Goal: Task Accomplishment & Management: Manage account settings

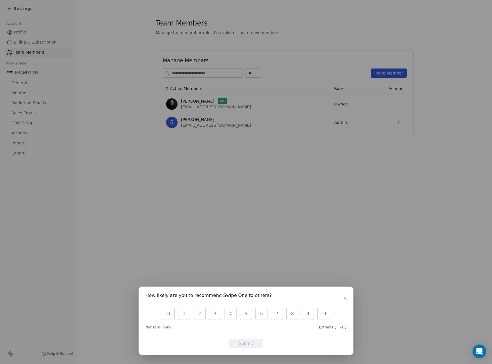
click at [345, 296] on icon "button" at bounding box center [345, 298] width 5 height 5
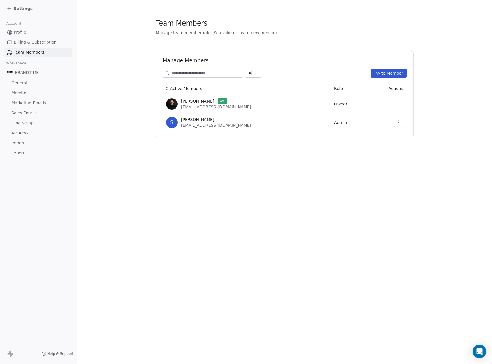
click at [27, 84] on link "General" at bounding box center [39, 82] width 68 height 9
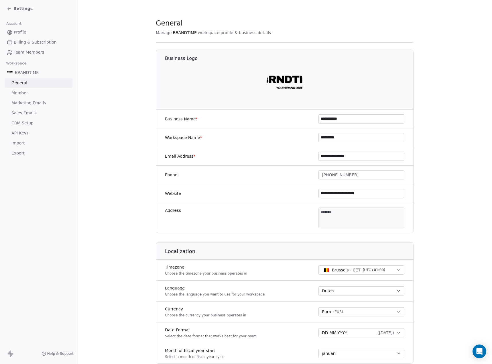
click at [30, 122] on span "CRM Setup" at bounding box center [22, 123] width 22 height 6
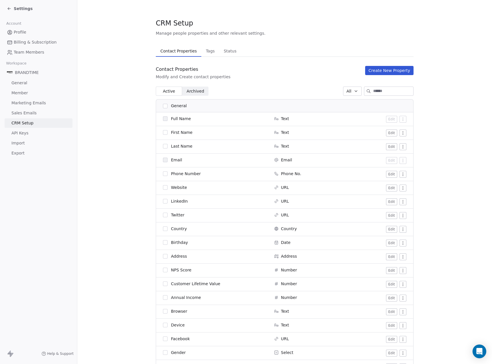
click at [23, 134] on span "API Keys" at bounding box center [19, 133] width 17 height 6
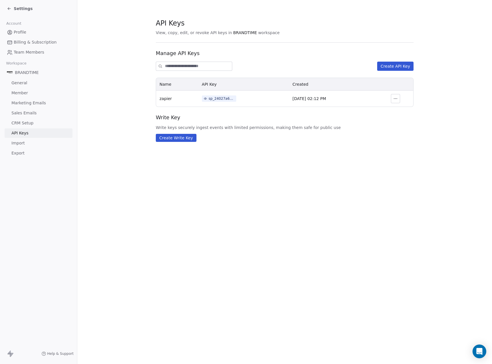
click at [22, 144] on span "Import" at bounding box center [17, 143] width 13 height 6
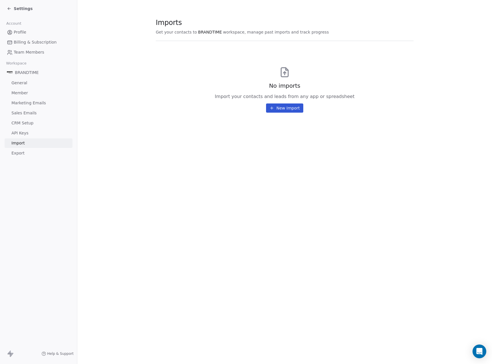
click at [23, 152] on span "Export" at bounding box center [17, 153] width 13 height 6
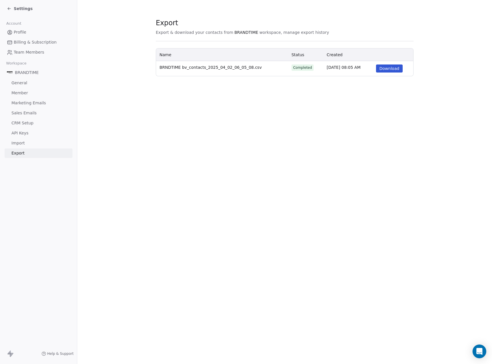
click at [18, 9] on span "Settings" at bounding box center [23, 9] width 19 height 6
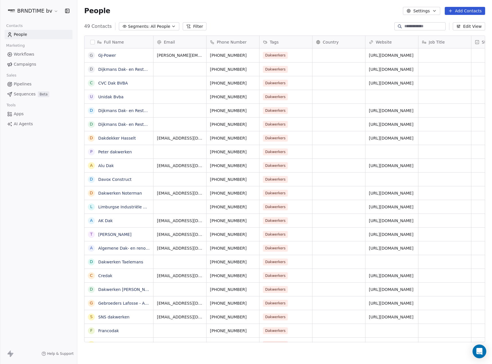
scroll to position [316, 410]
click at [29, 66] on span "Campaigns" at bounding box center [25, 64] width 22 height 6
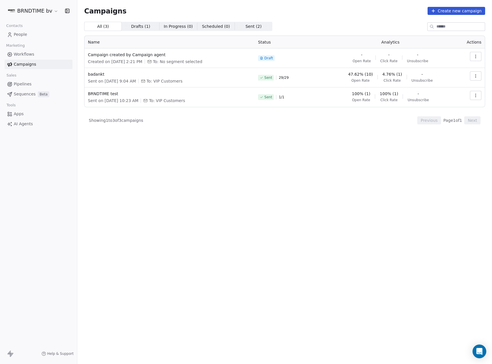
click at [467, 13] on button "Create new campaign" at bounding box center [457, 11] width 58 height 8
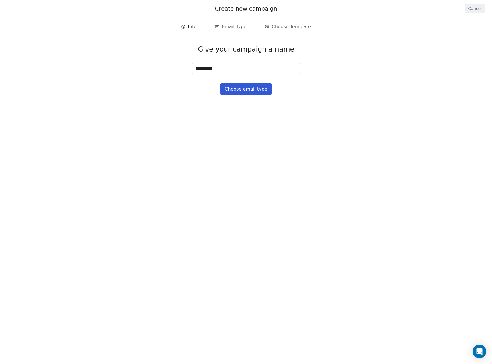
type input "**********"
click at [261, 89] on button "Choose email type" at bounding box center [246, 88] width 52 height 11
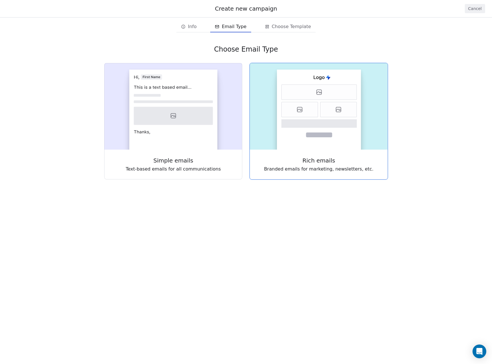
click at [347, 119] on icon at bounding box center [320, 123] width 76 height 8
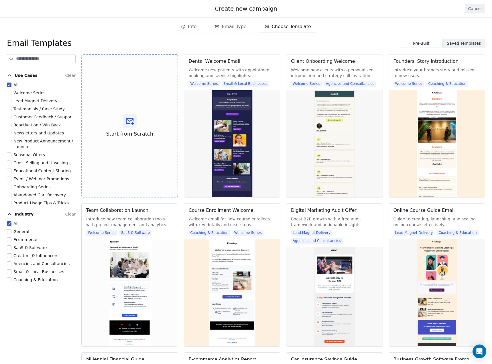
click at [12, 109] on label "Testimonials / Case Study" at bounding box center [36, 109] width 58 height 6
click at [11, 109] on button "Testimonials / Case Study" at bounding box center [9, 109] width 5 height 6
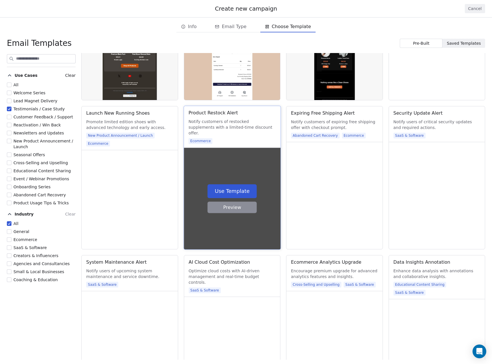
scroll to position [258, 0]
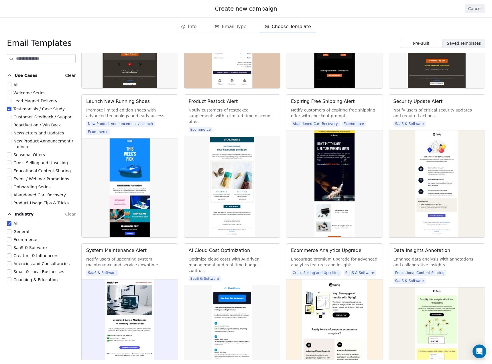
click at [9, 278] on button "Coaching & Education" at bounding box center [9, 280] width 5 height 6
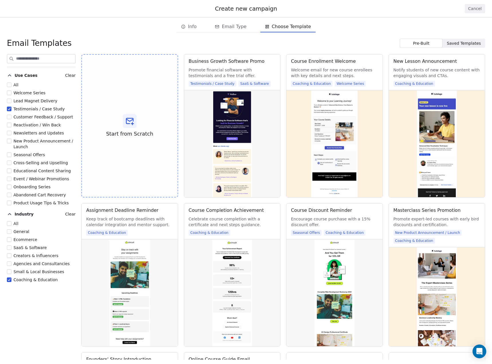
click at [10, 108] on button "Testimonials / Case Study" at bounding box center [9, 109] width 5 height 6
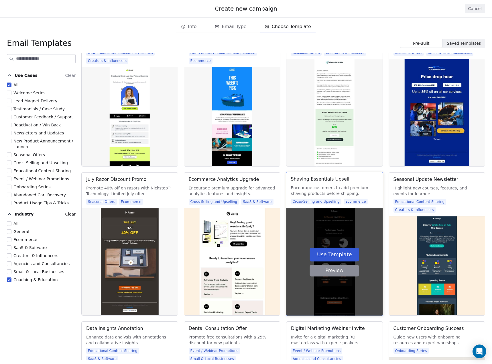
scroll to position [831, 0]
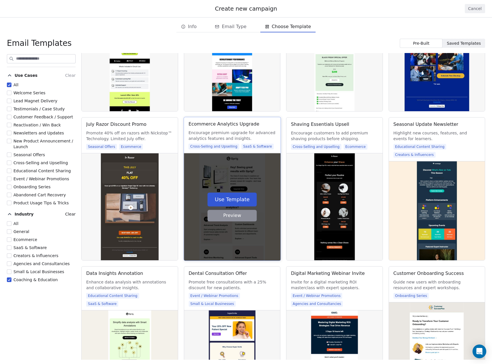
click at [242, 217] on button "Preview" at bounding box center [231, 215] width 49 height 11
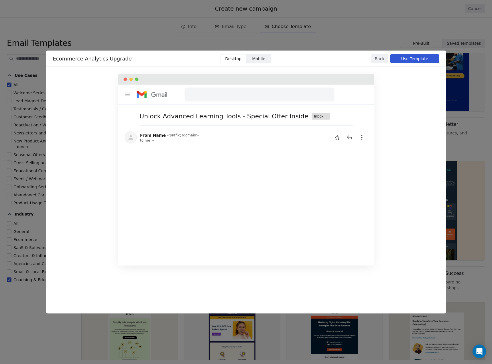
click at [174, 32] on div "Ecommerce Analytics Upgrade Desktop Desktop Mobile Mobile Back Use Template Unl…" at bounding box center [246, 182] width 492 height 364
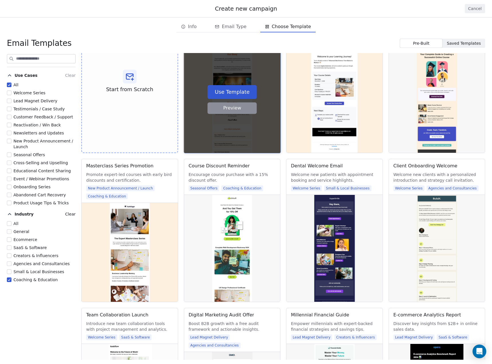
scroll to position [0, 0]
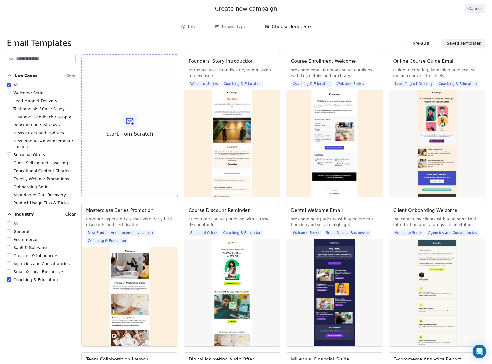
click at [479, 11] on button "Cancel" at bounding box center [475, 8] width 20 height 9
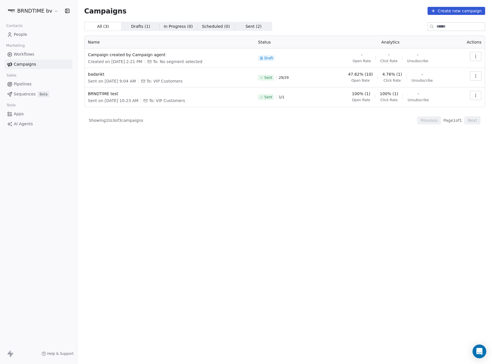
click at [49, 12] on html "BRNDTIME bv Contacts People Marketing Workflows Campaigns Sales Pipelines Seque…" at bounding box center [246, 182] width 492 height 364
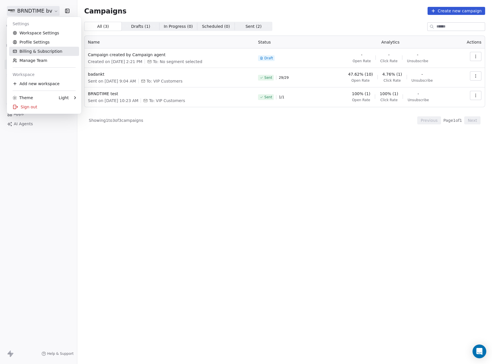
click at [53, 48] on link "Billing & Subscription" at bounding box center [44, 51] width 70 height 9
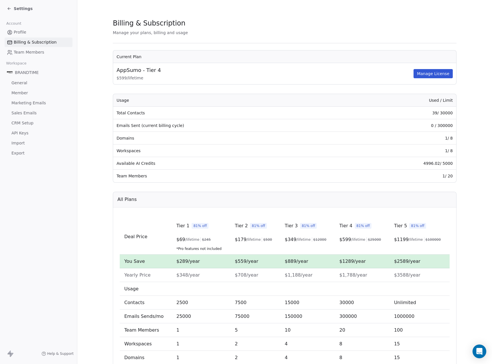
click at [430, 76] on button "Manage License" at bounding box center [433, 73] width 39 height 9
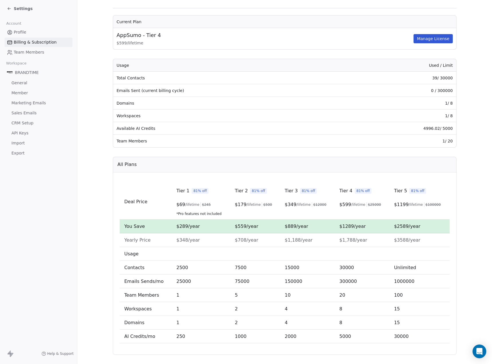
scroll to position [44, 0]
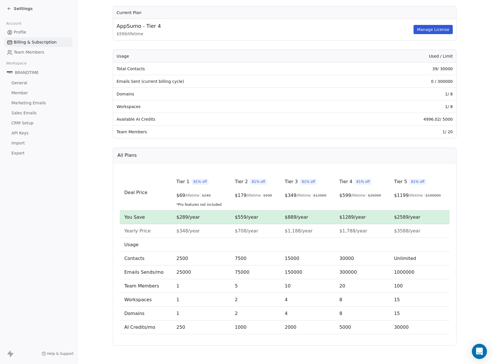
click at [483, 350] on div "Open Intercom Messenger" at bounding box center [479, 351] width 15 height 15
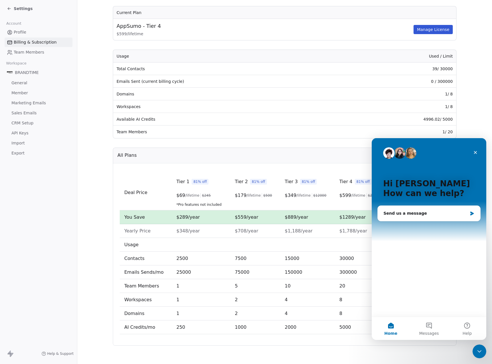
scroll to position [0, 0]
click at [427, 211] on div "Send us a message" at bounding box center [425, 213] width 84 height 6
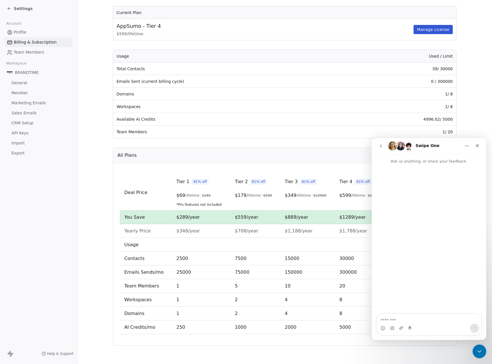
click at [424, 320] on textarea "Message…" at bounding box center [429, 319] width 105 height 10
type textarea "**********"
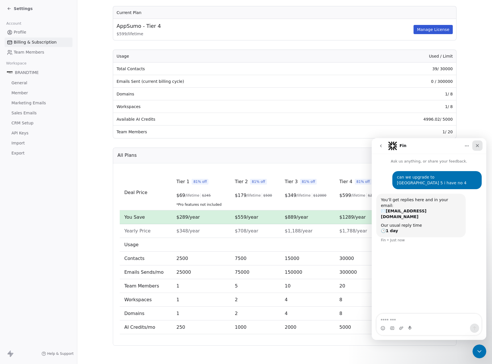
click at [476, 147] on icon "Close" at bounding box center [477, 145] width 5 height 5
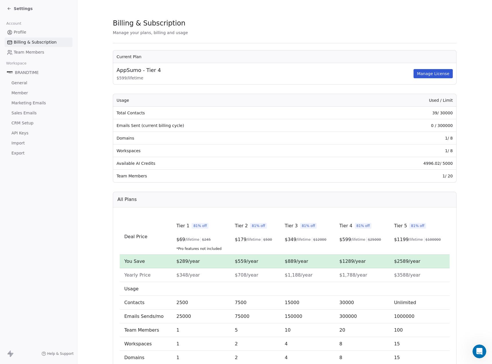
click at [428, 76] on button "Manage License" at bounding box center [433, 73] width 39 height 9
click at [19, 8] on span "Settings" at bounding box center [23, 9] width 19 height 6
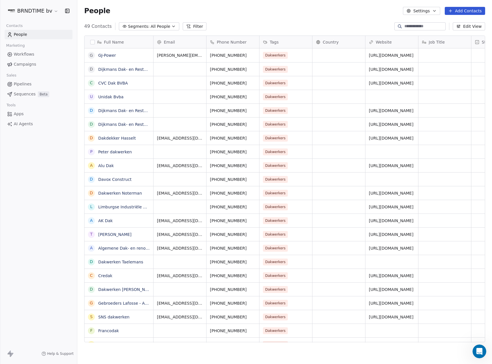
scroll to position [316, 410]
click at [28, 9] on html "BRNDTIME bv Contacts People Marketing Workflows Campaigns Sales Pipelines Seque…" at bounding box center [246, 182] width 492 height 364
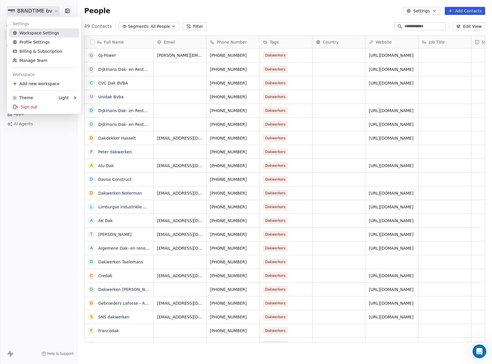
click at [41, 33] on link "Workspace Settings" at bounding box center [44, 32] width 70 height 9
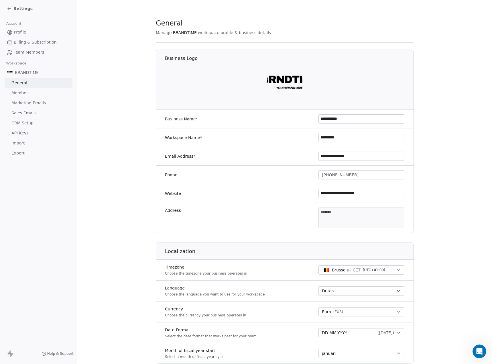
click at [34, 95] on link "Member" at bounding box center [39, 92] width 68 height 9
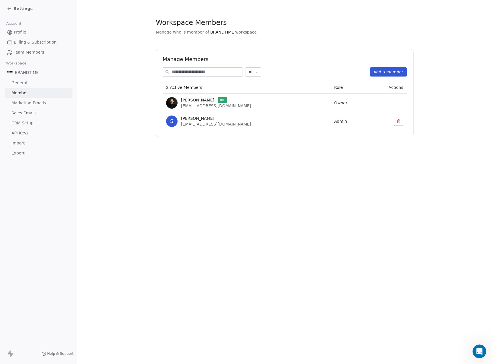
click at [41, 104] on span "Marketing Emails" at bounding box center [28, 103] width 34 height 6
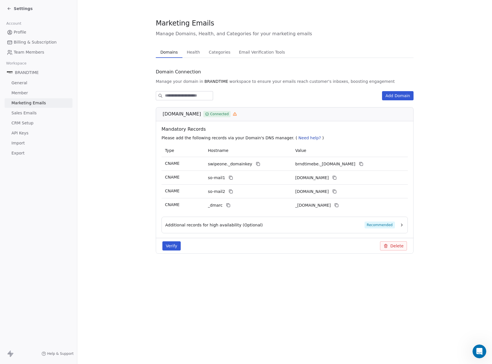
click at [197, 53] on span "Health" at bounding box center [193, 52] width 18 height 8
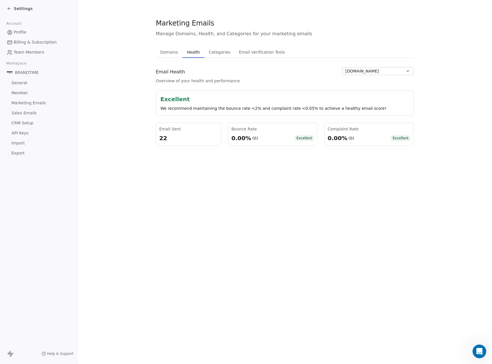
click at [217, 53] on span "Categories" at bounding box center [219, 52] width 26 height 8
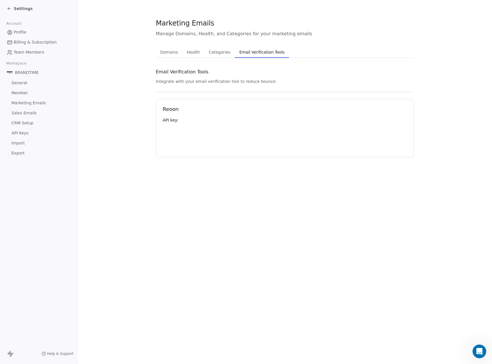
click at [257, 52] on span "Email Verification Tools" at bounding box center [262, 52] width 50 height 8
click at [171, 50] on span "Domains" at bounding box center [169, 52] width 22 height 8
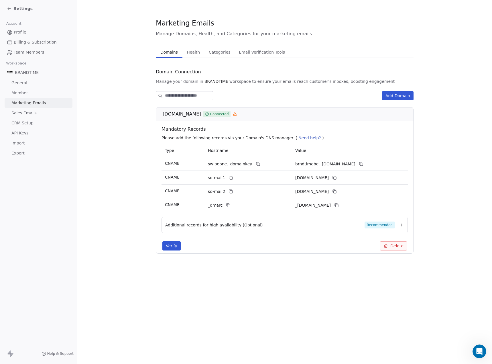
click at [32, 114] on span "Sales Emails" at bounding box center [23, 113] width 25 height 6
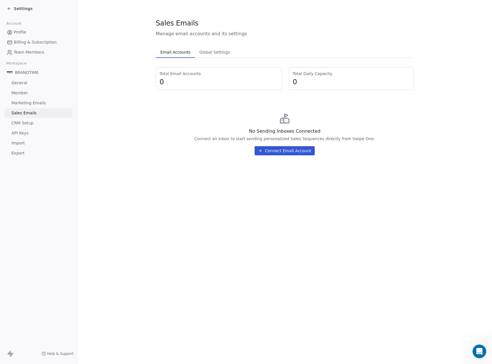
click at [31, 123] on span "CRM Setup" at bounding box center [22, 123] width 22 height 6
